Goal: Information Seeking & Learning: Learn about a topic

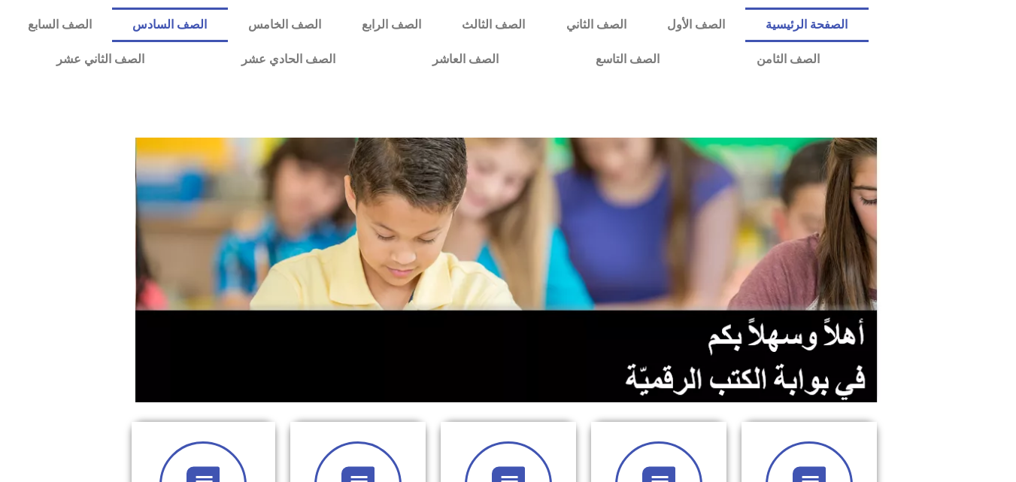
click at [227, 22] on link "الصف السادس" at bounding box center [169, 25] width 115 height 35
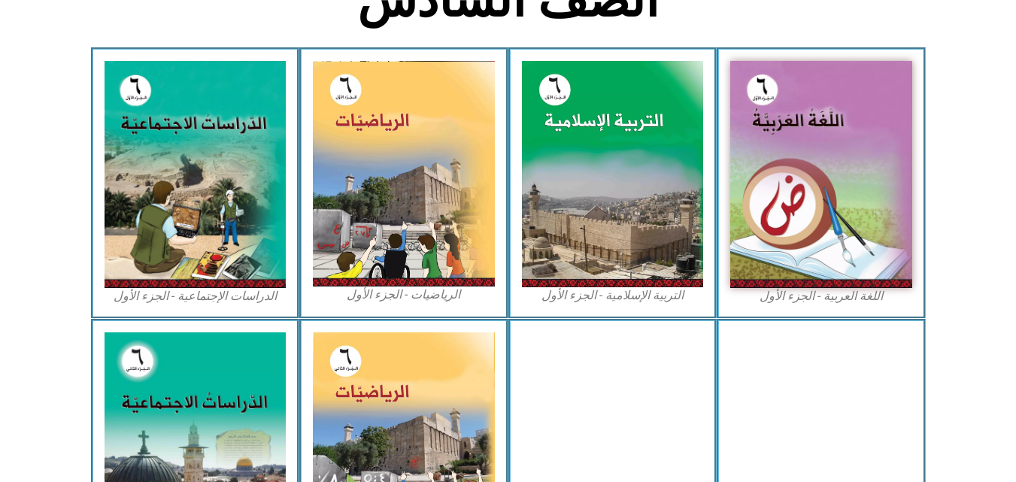
scroll to position [859, 0]
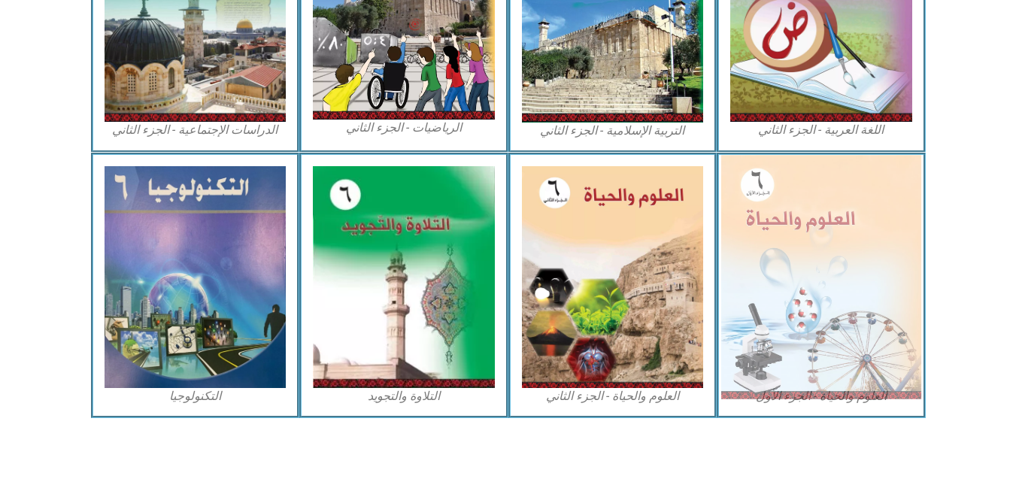
click at [828, 220] on img at bounding box center [822, 277] width 200 height 244
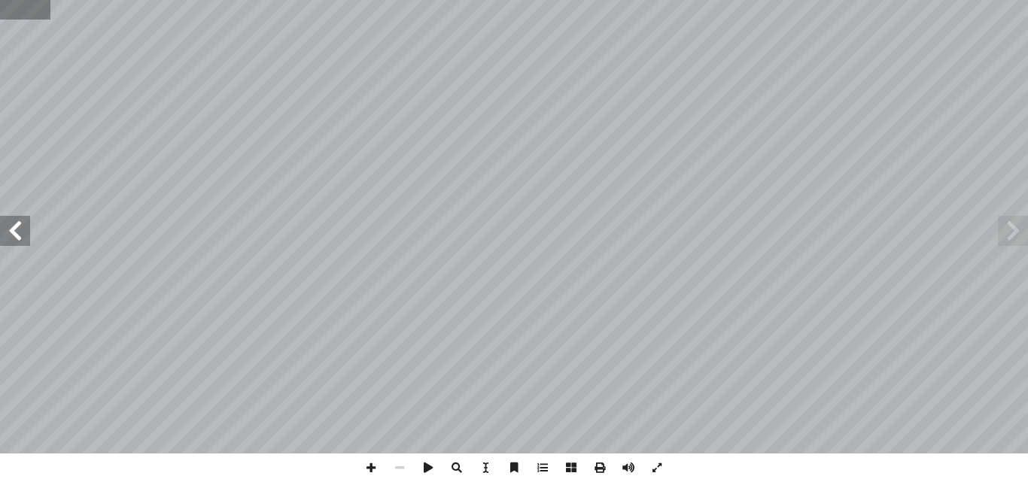
click at [8, 5] on input "text" at bounding box center [25, 10] width 50 height 20
type input "**"
click at [20, 235] on span at bounding box center [15, 231] width 30 height 30
click at [371, 460] on span at bounding box center [371, 468] width 29 height 29
